Goal: Obtain resource: Download file/media

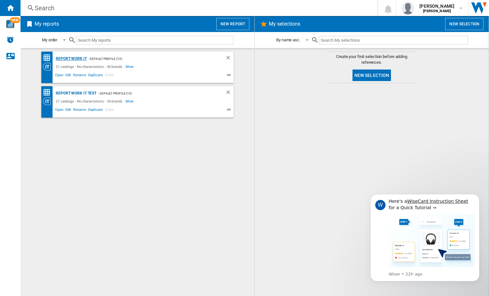
click at [65, 59] on div "Report Work it" at bounding box center [70, 59] width 33 height 8
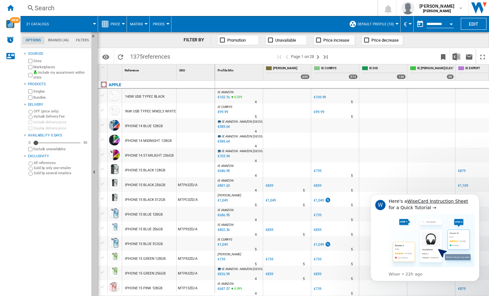
click at [375, 39] on span "Price decrease" at bounding box center [385, 40] width 27 height 5
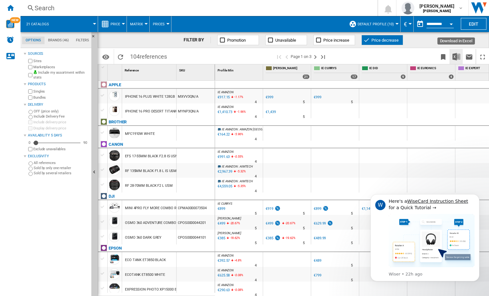
click at [456, 56] on img "Download in Excel" at bounding box center [457, 57] width 8 height 8
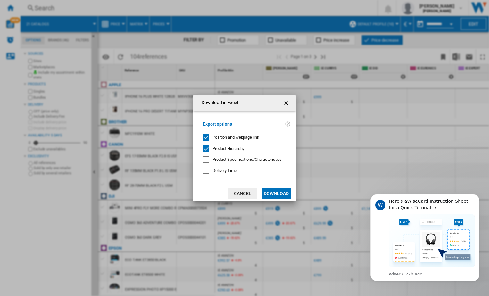
click at [281, 194] on button "Download" at bounding box center [276, 194] width 29 height 12
